Goal: Task Accomplishment & Management: Complete application form

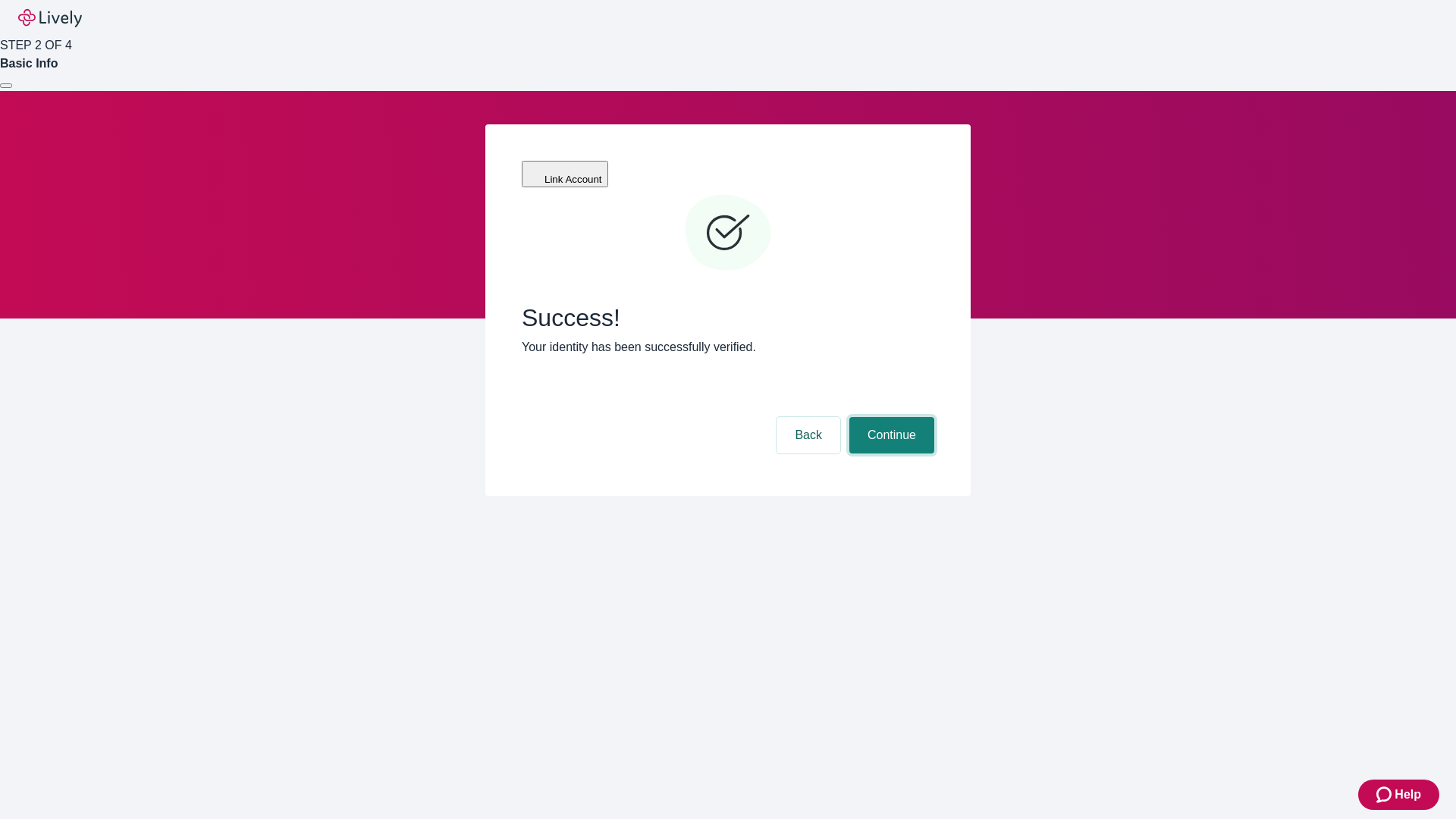
click at [890, 417] on button "Continue" at bounding box center [892, 435] width 85 height 36
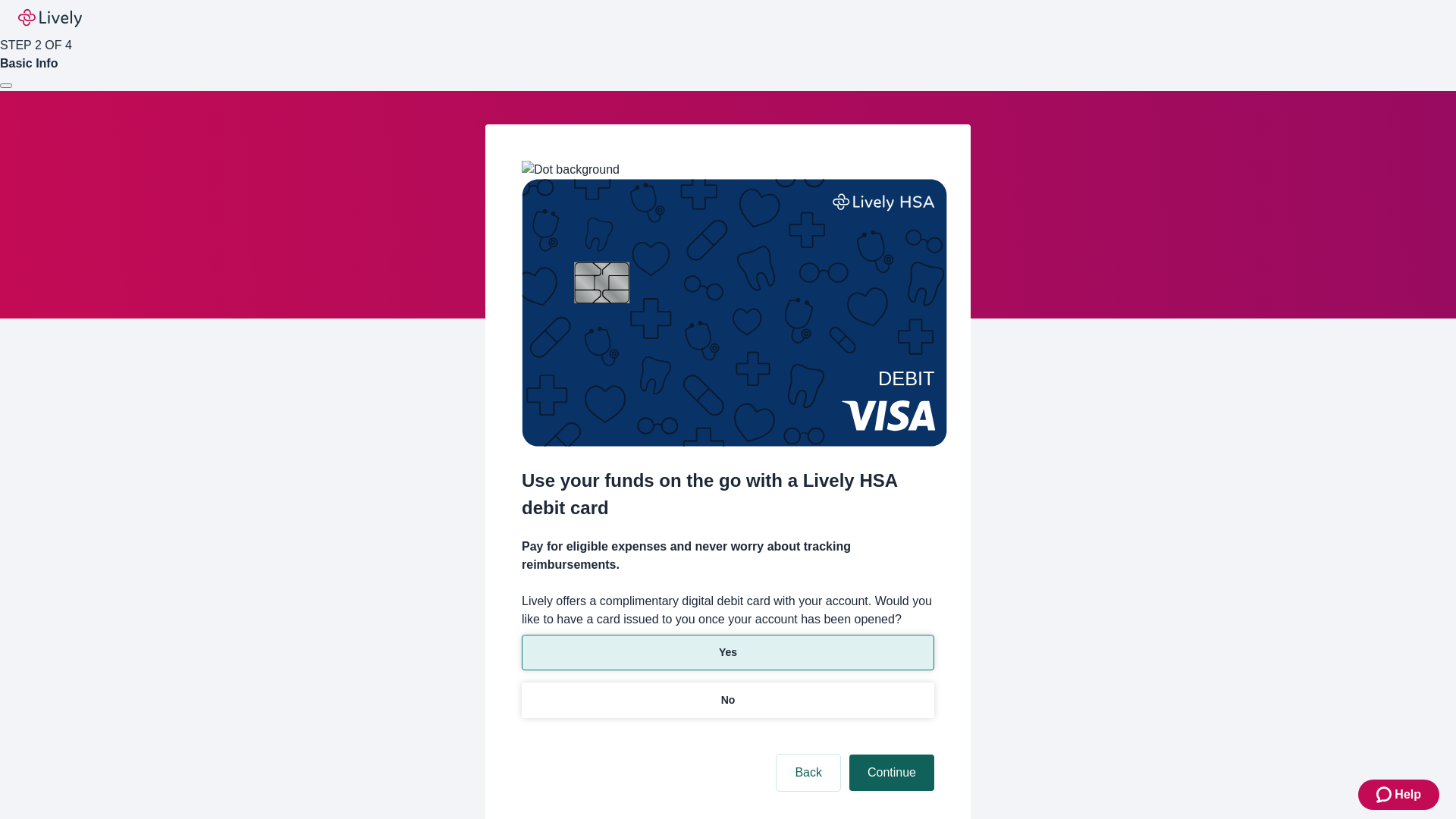
click at [727, 693] on p "No" at bounding box center [728, 701] width 14 height 16
click at [890, 754] on button "Continue" at bounding box center [892, 772] width 85 height 36
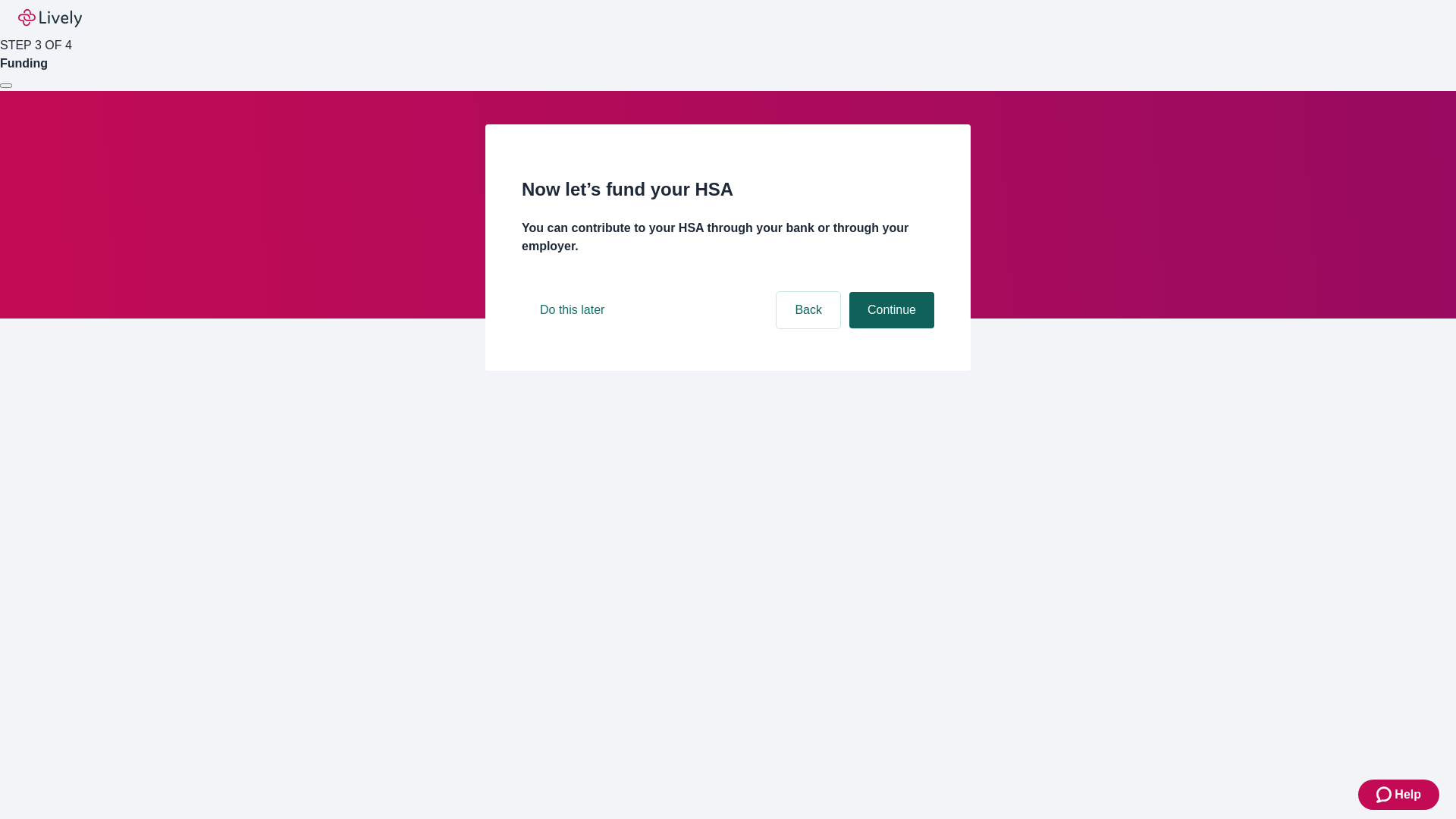
click at [890, 329] on button "Continue" at bounding box center [892, 310] width 85 height 36
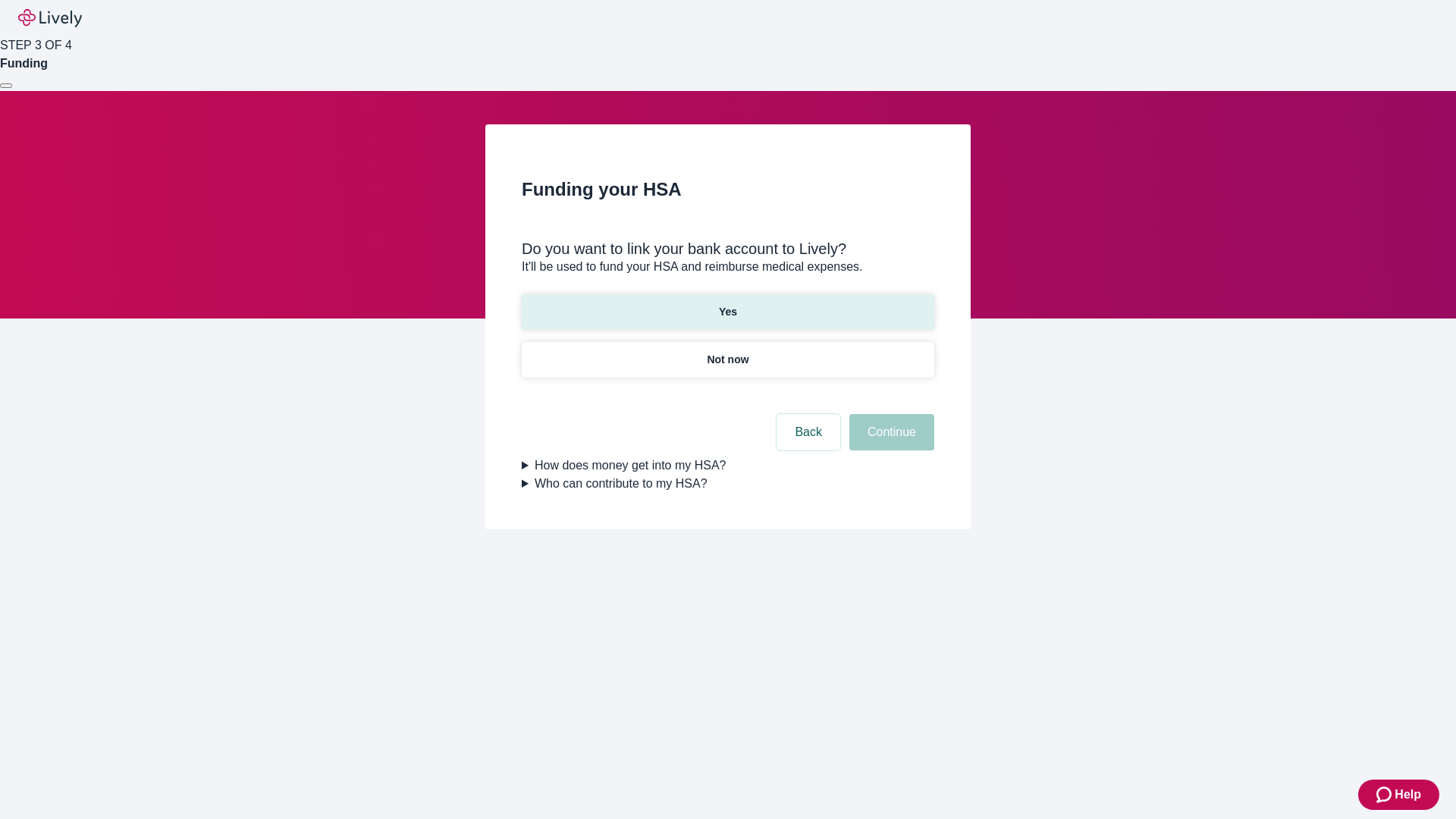
click at [727, 304] on p "Yes" at bounding box center [727, 312] width 18 height 16
click at [890, 414] on button "Continue" at bounding box center [892, 432] width 85 height 36
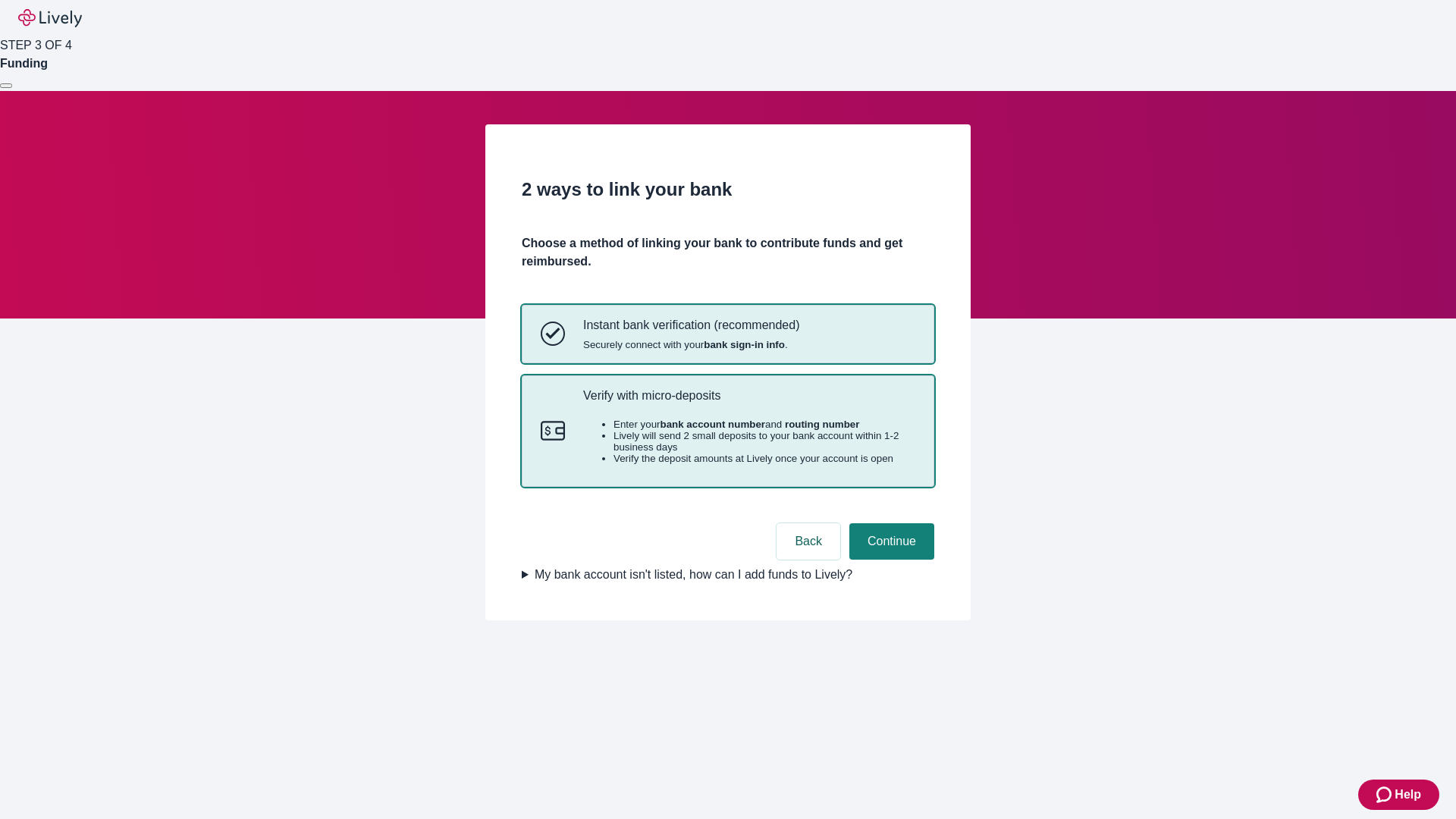
click at [748, 403] on p "Verify with micro-deposits" at bounding box center [748, 396] width 332 height 14
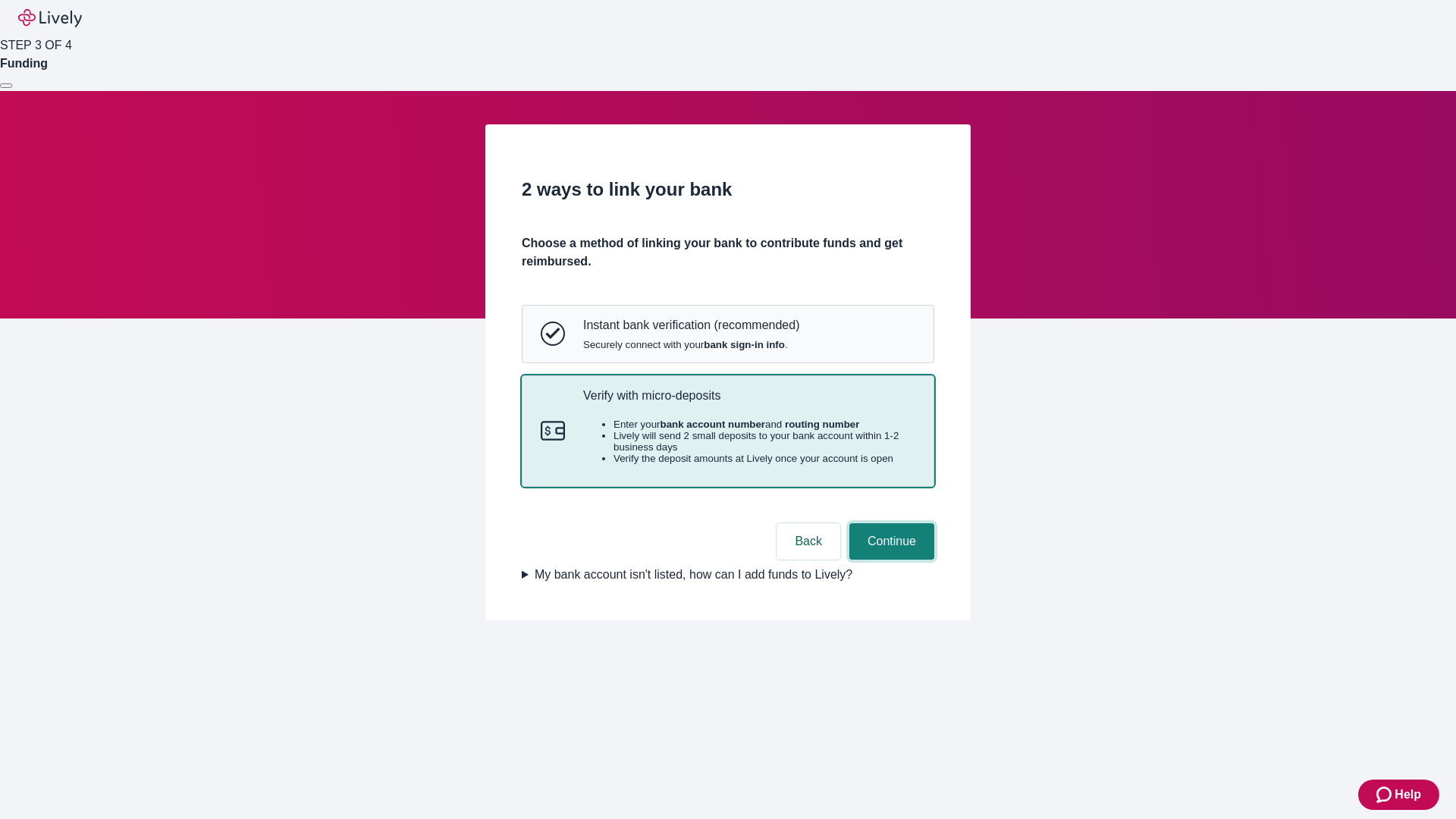
click at [890, 560] on button "Continue" at bounding box center [892, 542] width 85 height 36
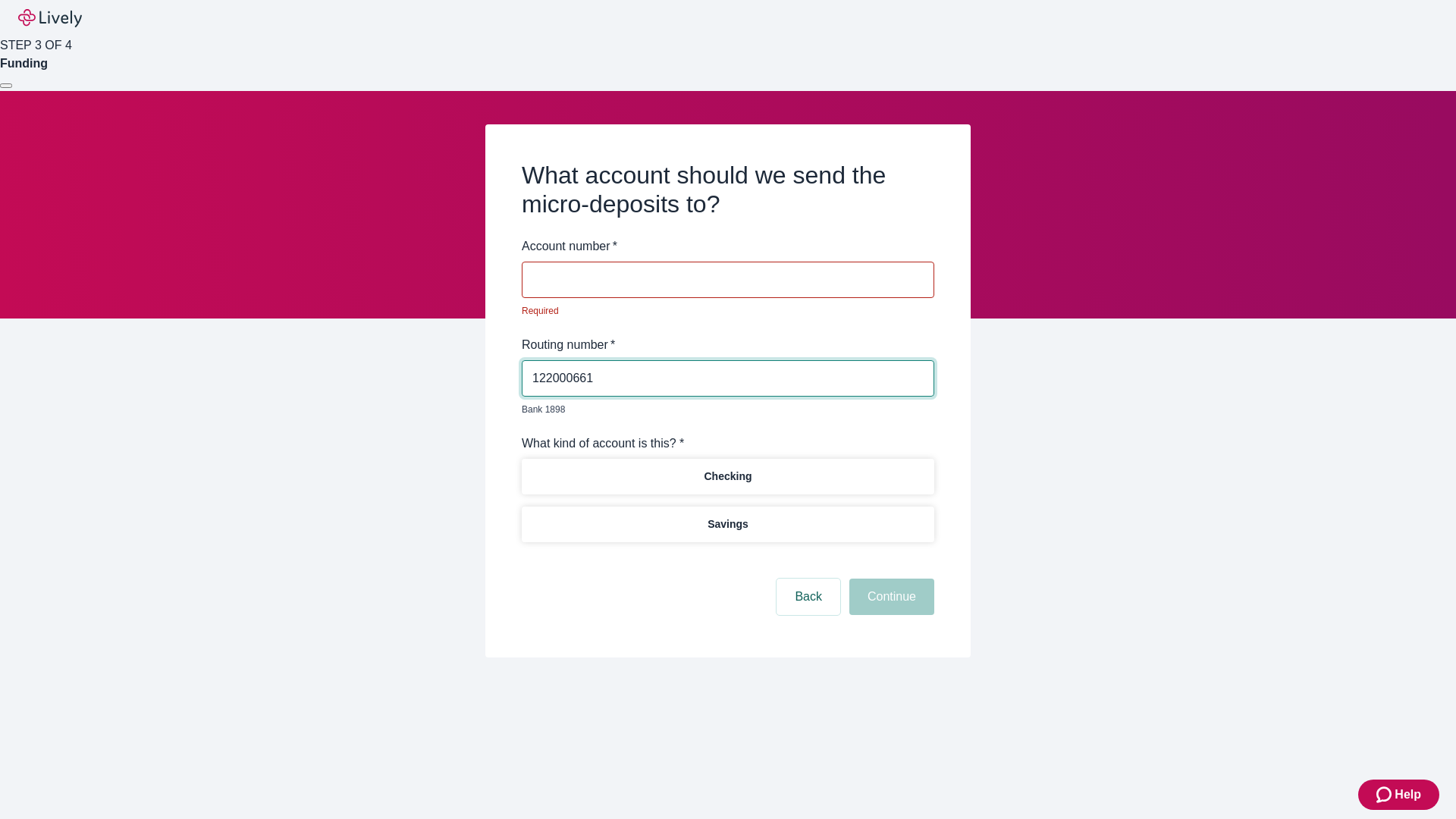
type input "122000661"
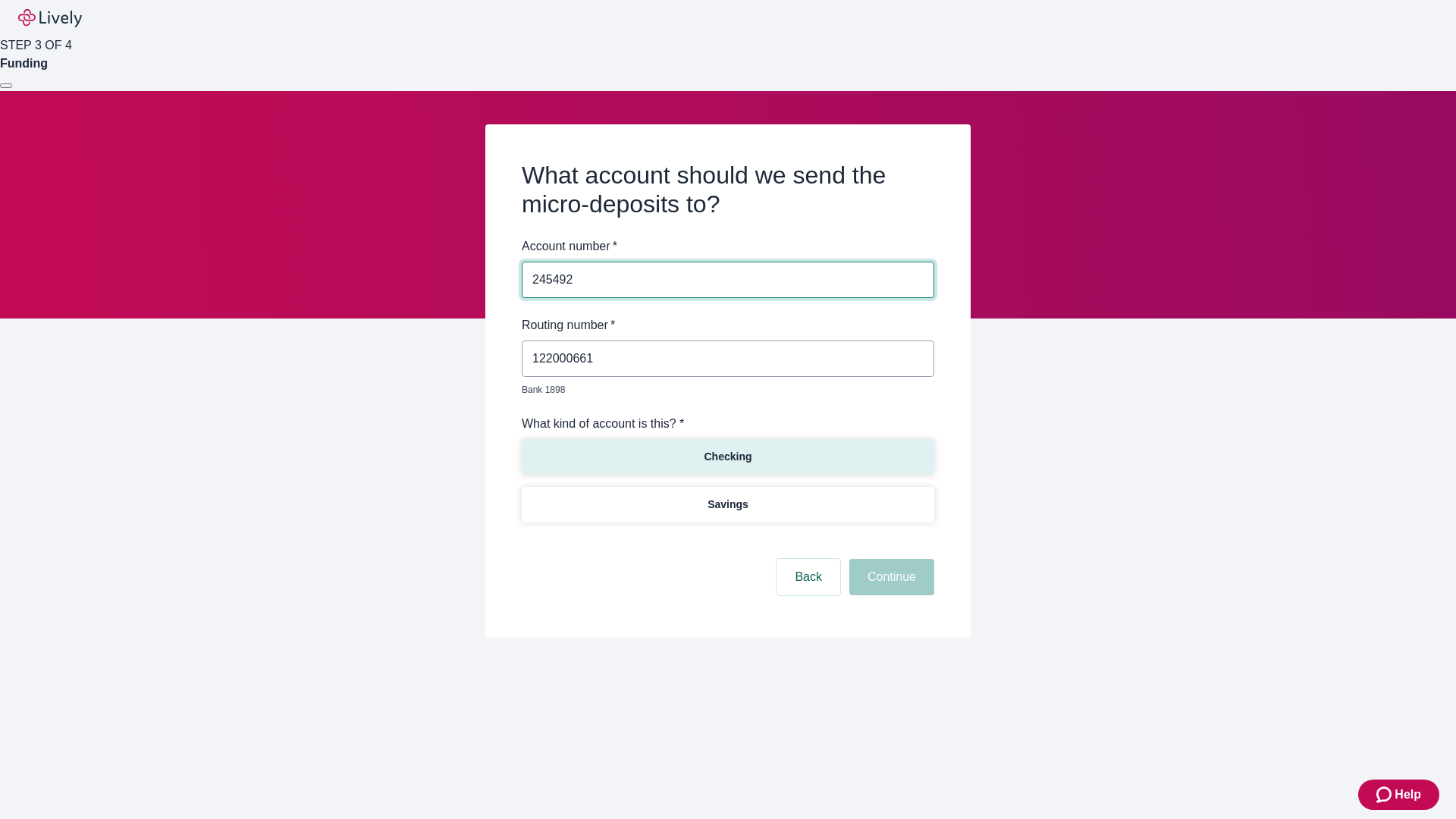
type input "245492"
click at [727, 449] on p "Checking" at bounding box center [727, 457] width 48 height 16
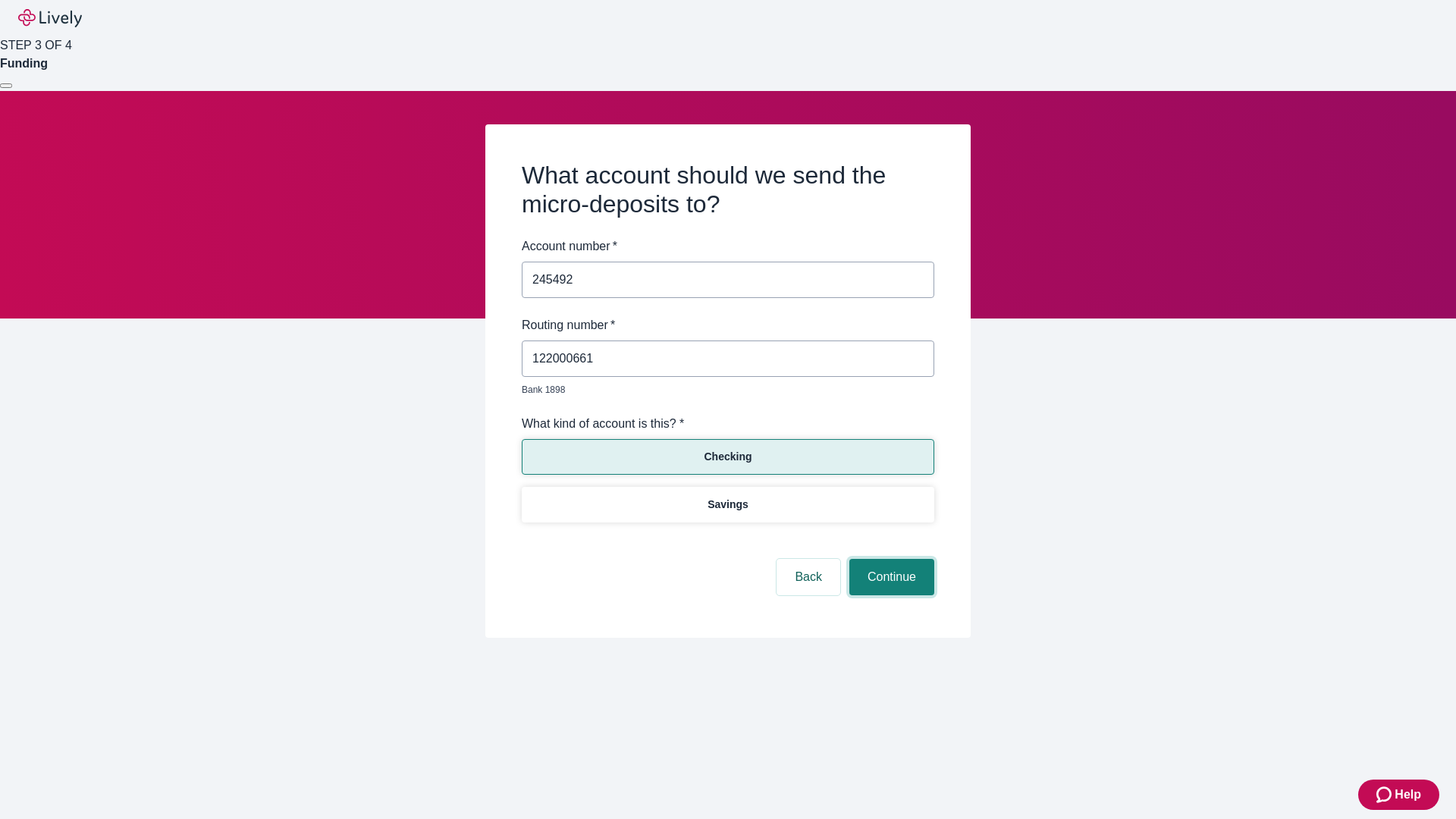
click at [890, 560] on button "Continue" at bounding box center [892, 577] width 85 height 36
